Goal: Task Accomplishment & Management: Use online tool/utility

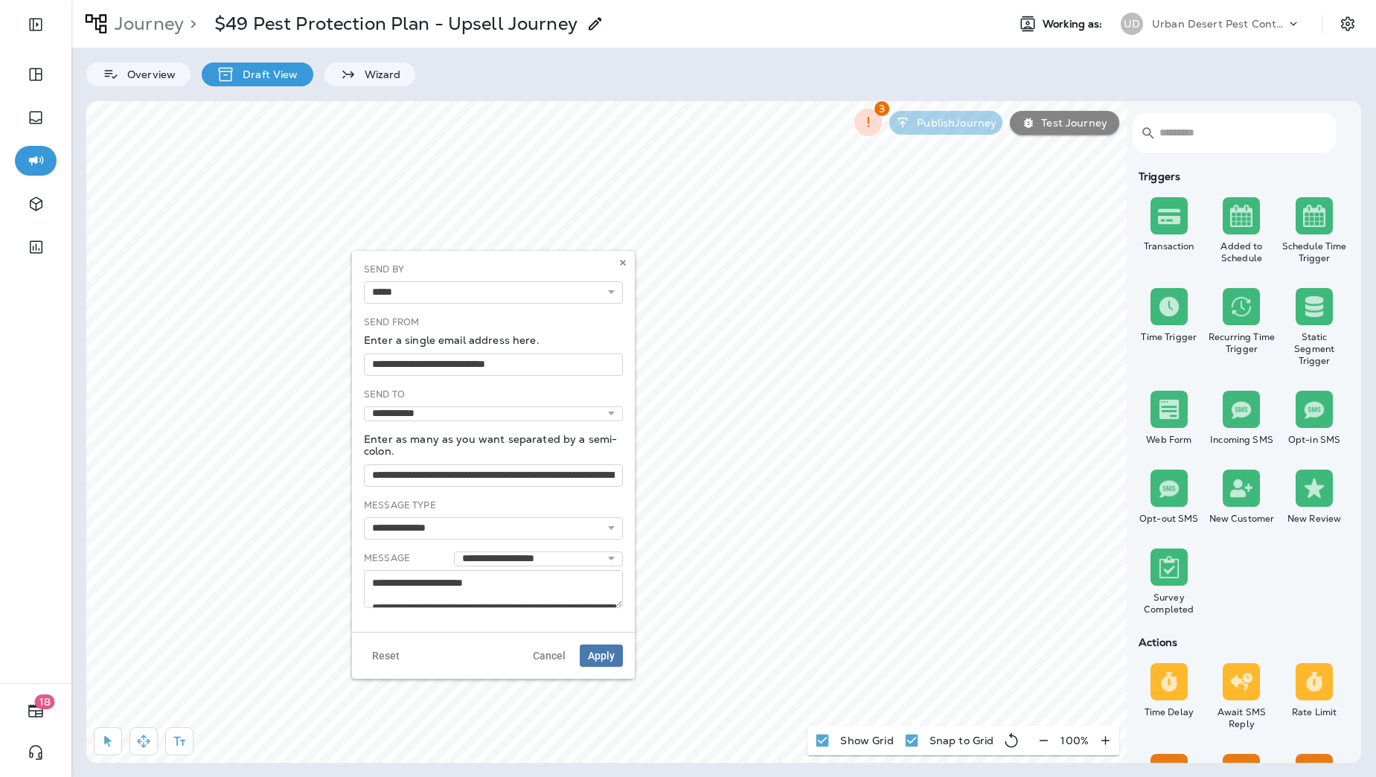
select select "*****"
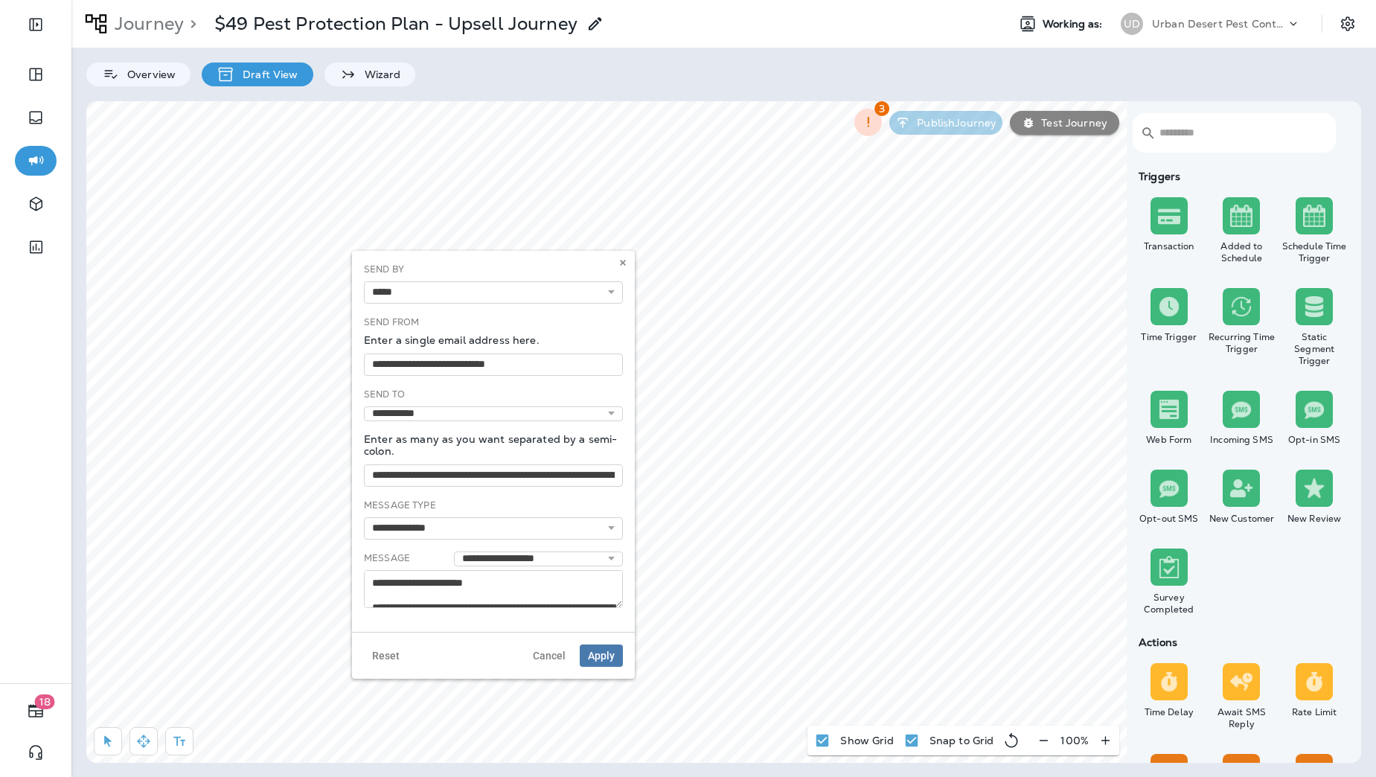
select select "*****"
